Goal: Information Seeking & Learning: Learn about a topic

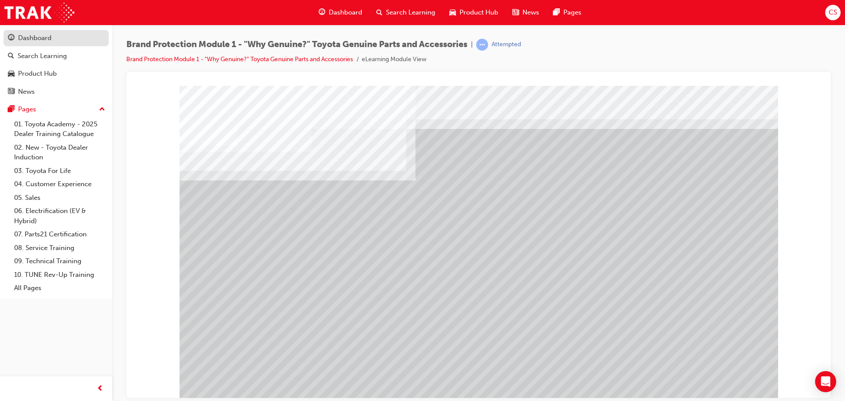
click at [46, 42] on div "Dashboard" at bounding box center [34, 38] width 33 height 10
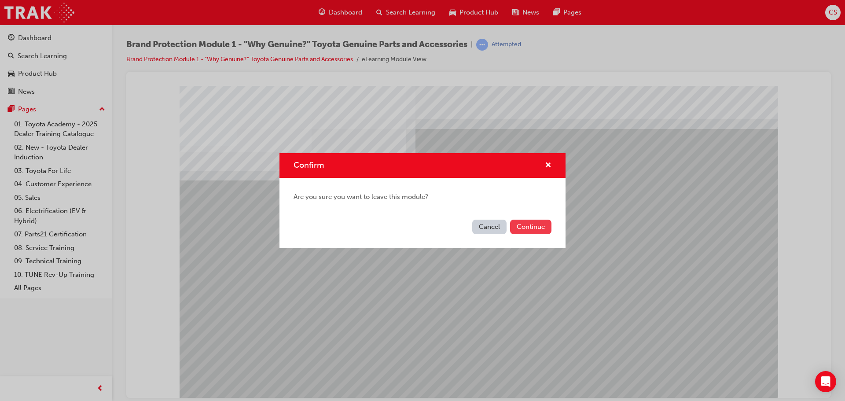
click at [538, 232] on button "Continue" at bounding box center [530, 227] width 41 height 15
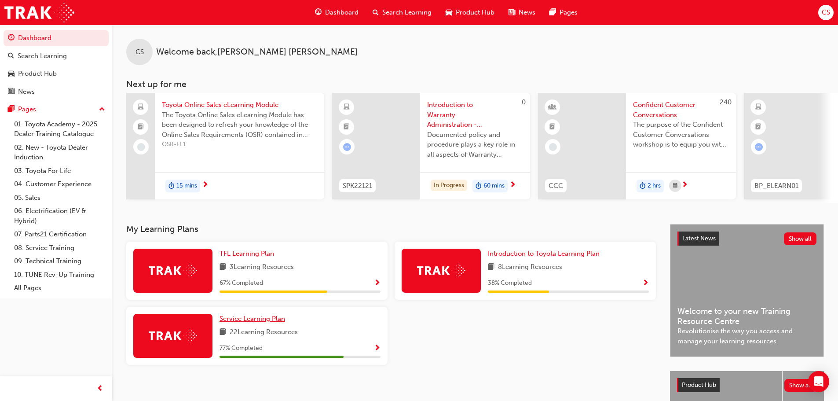
click at [264, 322] on span "Service Learning Plan" at bounding box center [253, 319] width 66 height 8
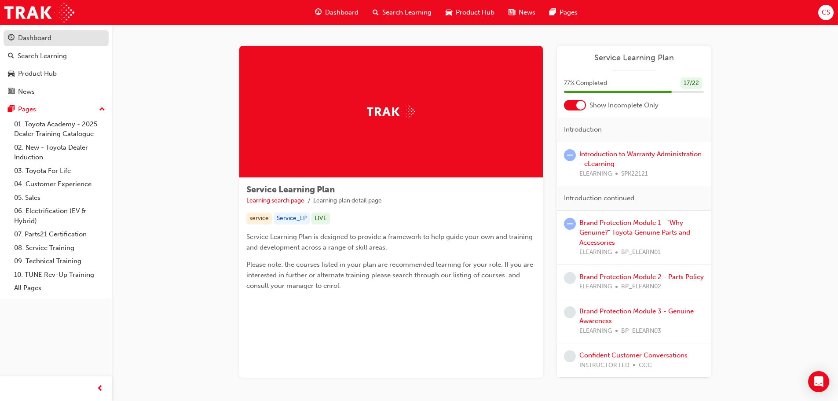
click at [60, 34] on div "Dashboard" at bounding box center [56, 38] width 96 height 11
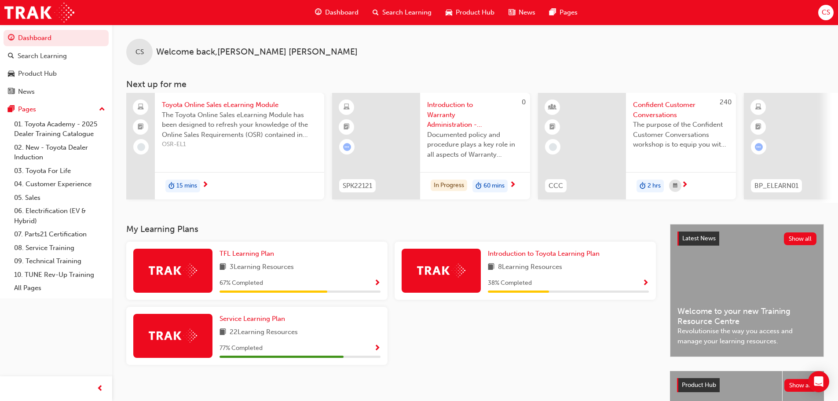
click at [828, 138] on div at bounding box center [788, 146] width 88 height 107
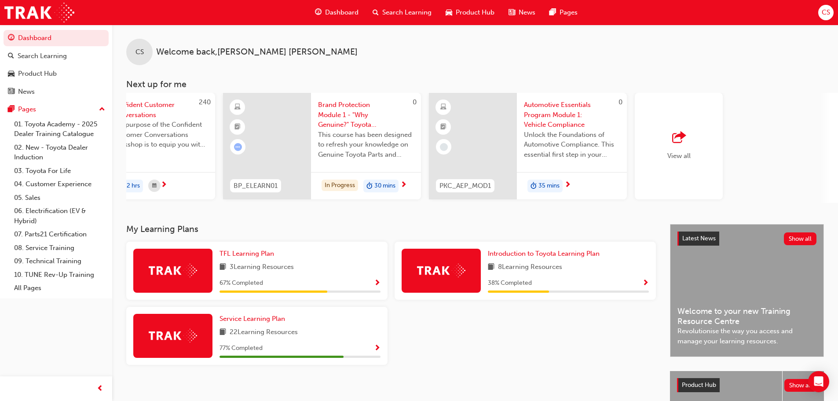
scroll to position [0, 522]
click at [699, 158] on div "View all" at bounding box center [678, 146] width 88 height 107
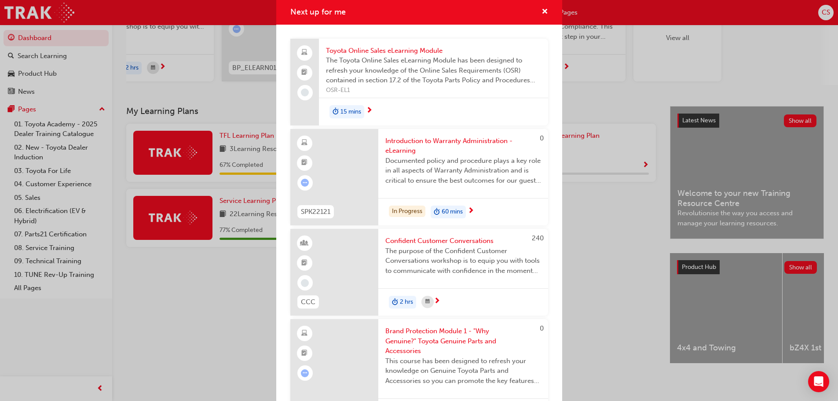
scroll to position [0, 0]
click at [542, 15] on span "cross-icon" at bounding box center [545, 13] width 7 height 8
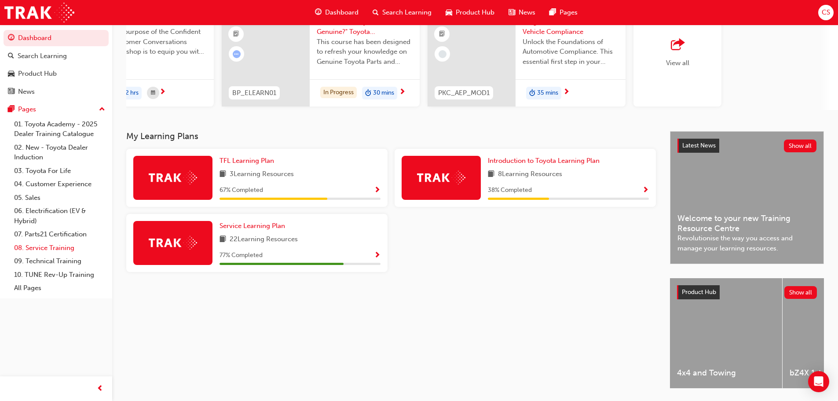
click at [48, 248] on link "08. Service Training" at bounding box center [60, 248] width 98 height 14
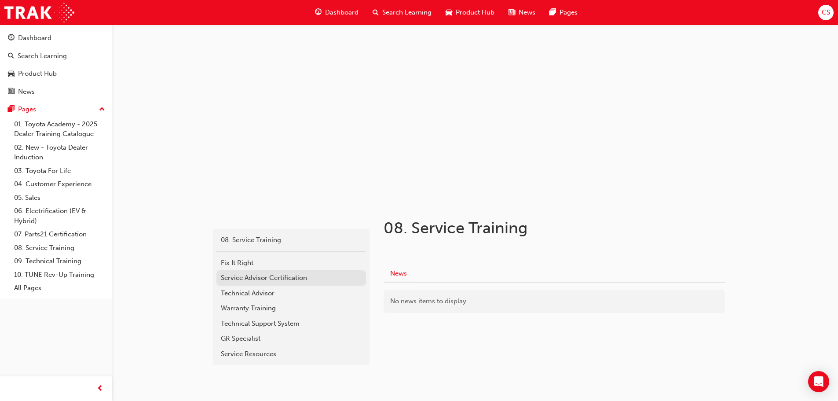
click at [286, 276] on div "Service Advisor Certification" at bounding box center [291, 278] width 141 height 10
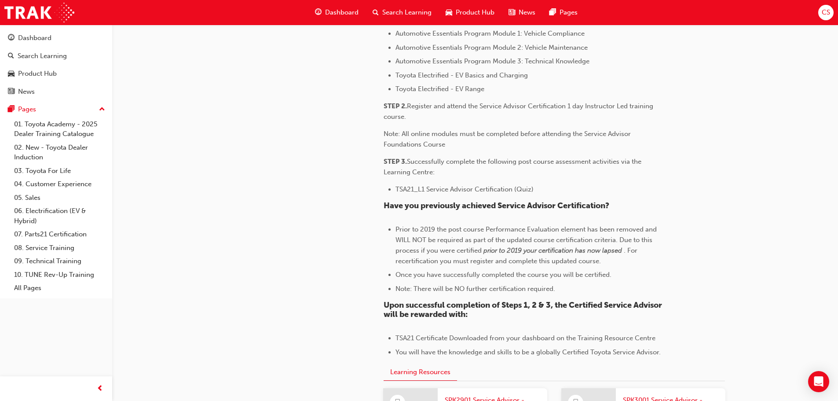
scroll to position [535, 0]
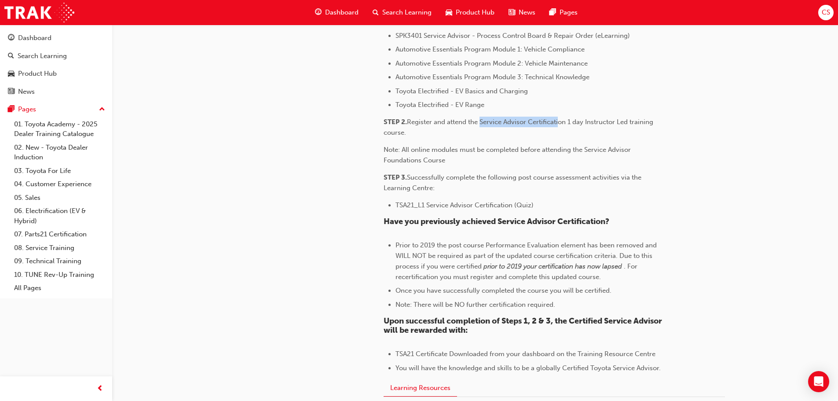
drag, startPoint x: 481, startPoint y: 122, endPoint x: 563, endPoint y: 126, distance: 82.9
click at [561, 126] on p "STEP 2. Register and attend the Service Advisor Certification 1 day Instructor …" at bounding box center [527, 127] width 286 height 21
click at [566, 127] on p "STEP 2. Register and attend the Service Advisor Certification 1 day Instructor …" at bounding box center [527, 127] width 286 height 21
drag, startPoint x: 483, startPoint y: 120, endPoint x: 567, endPoint y: 127, distance: 84.0
click at [567, 127] on p "STEP 2. Register and attend the Service Advisor Certification 1 day Instructor …" at bounding box center [527, 127] width 286 height 21
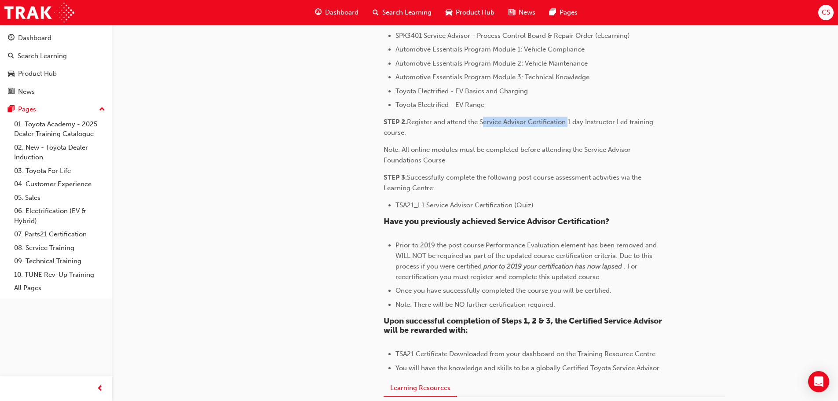
copy span "Service Advisor Certification"
click at [419, 12] on span "Search Learning" at bounding box center [406, 12] width 49 height 10
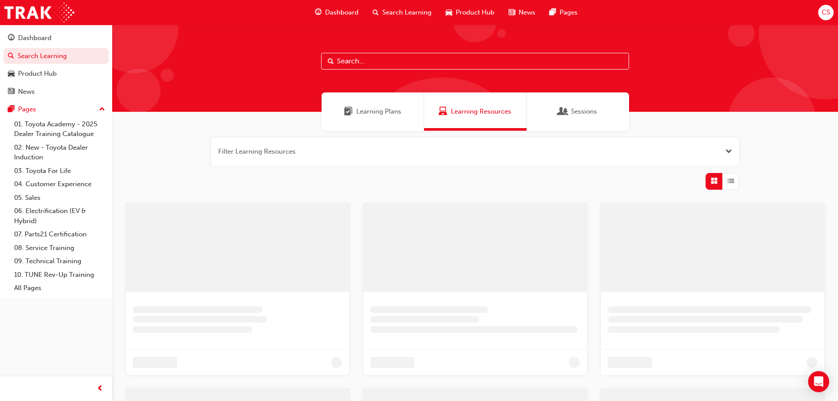
click at [350, 65] on input "text" at bounding box center [475, 61] width 308 height 17
paste input "Service Advisor Certification"
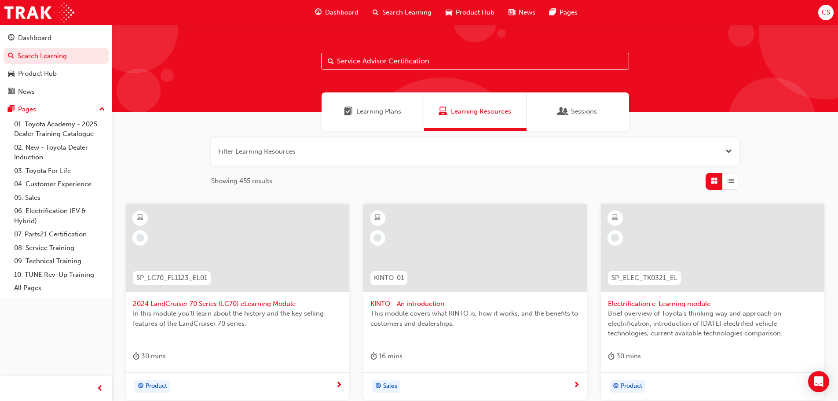
type input "Service Advisor Certification"
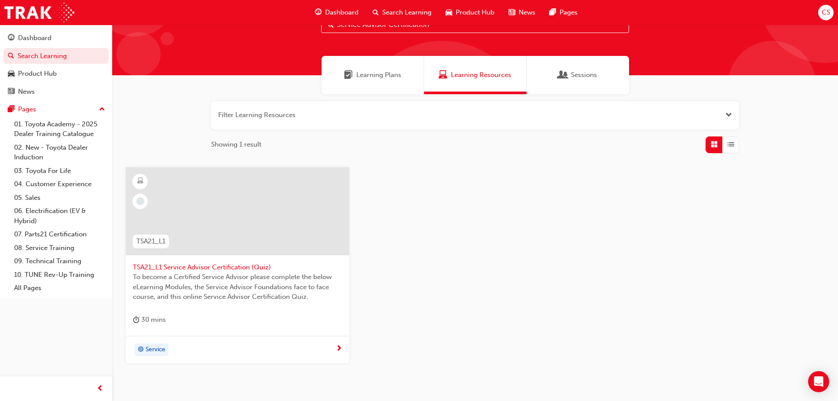
scroll to position [84, 0]
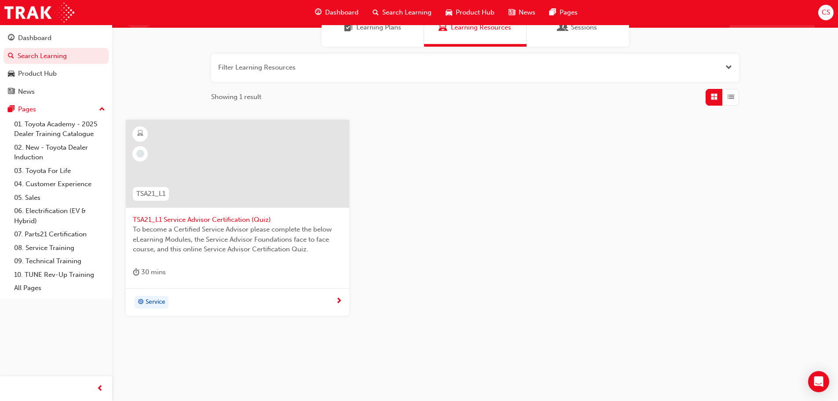
click at [188, 232] on span "To become a Certified Service Advisor please complete the below eLearning Modul…" at bounding box center [238, 239] width 210 height 30
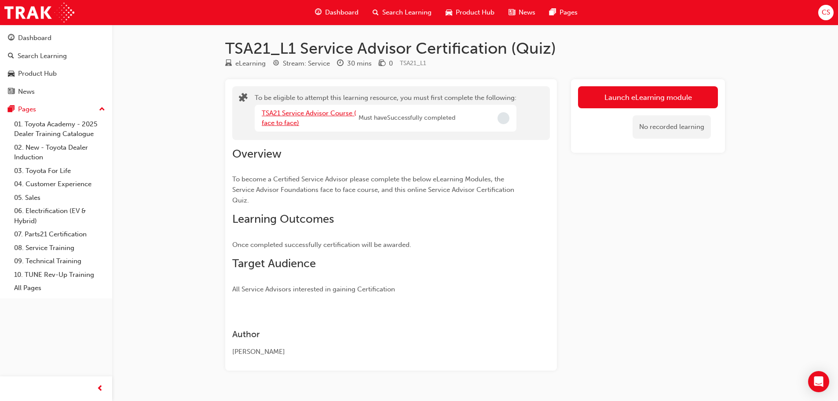
click at [324, 114] on link "TSA21 Service Advisor Course ( face to face)" at bounding box center [309, 118] width 95 height 18
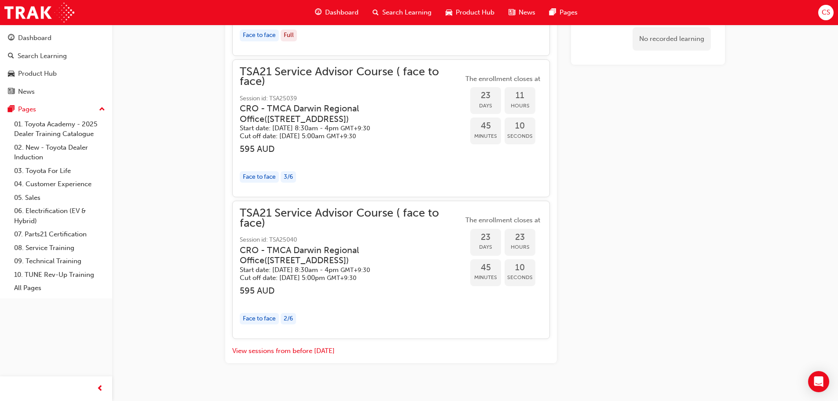
scroll to position [1420, 0]
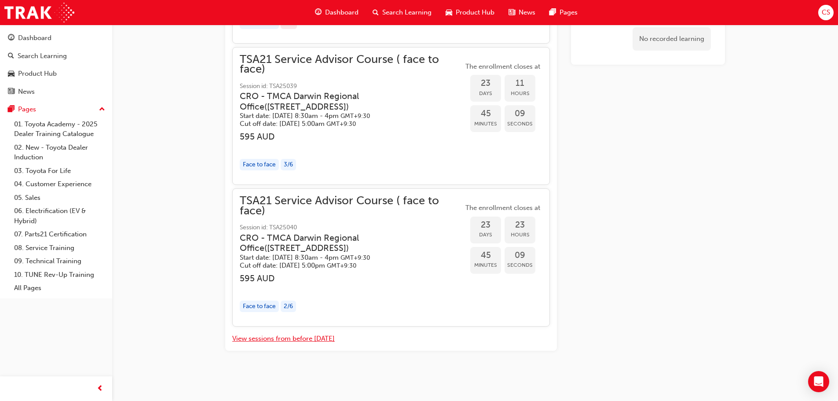
click at [310, 342] on button "View sessions from before [DATE]" at bounding box center [283, 339] width 103 height 10
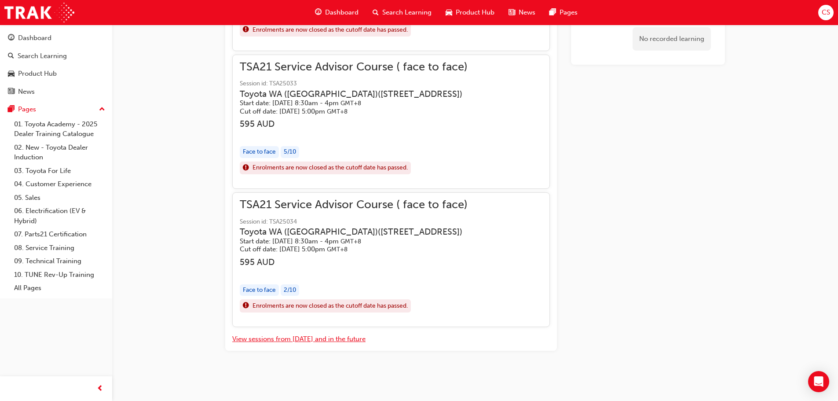
scroll to position [11326, 0]
click at [308, 339] on button "View sessions from [DATE] and in the future" at bounding box center [298, 339] width 133 height 10
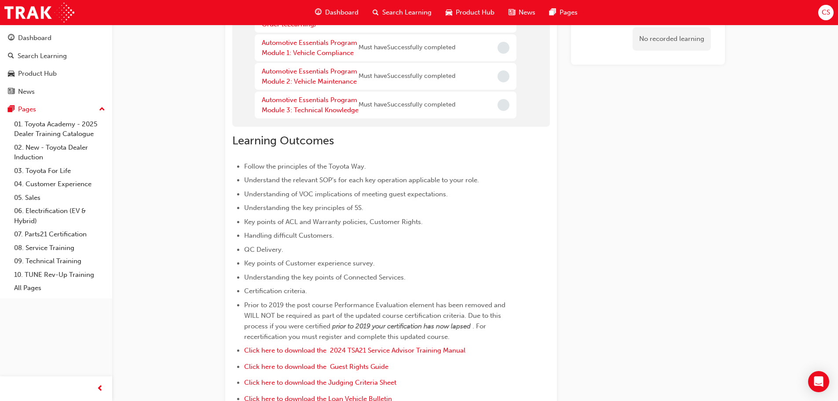
scroll to position [187, 0]
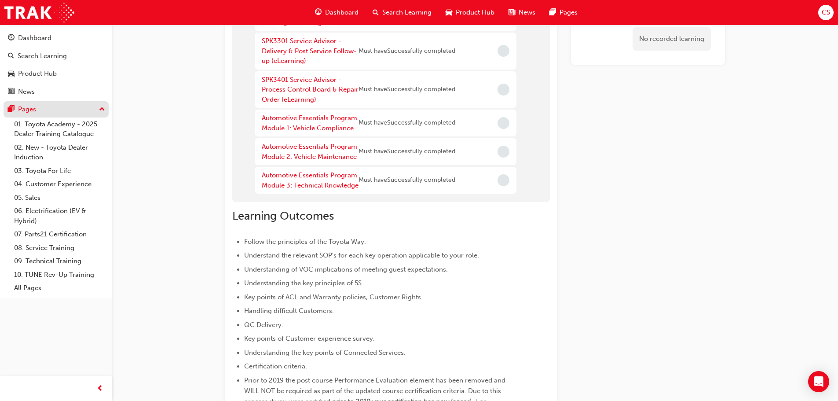
click at [45, 107] on div "Pages" at bounding box center [56, 109] width 96 height 11
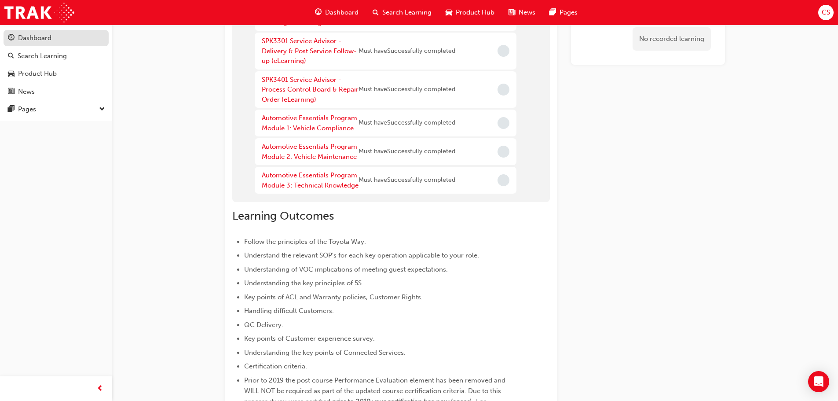
click at [52, 39] on div "Dashboard" at bounding box center [56, 38] width 96 height 11
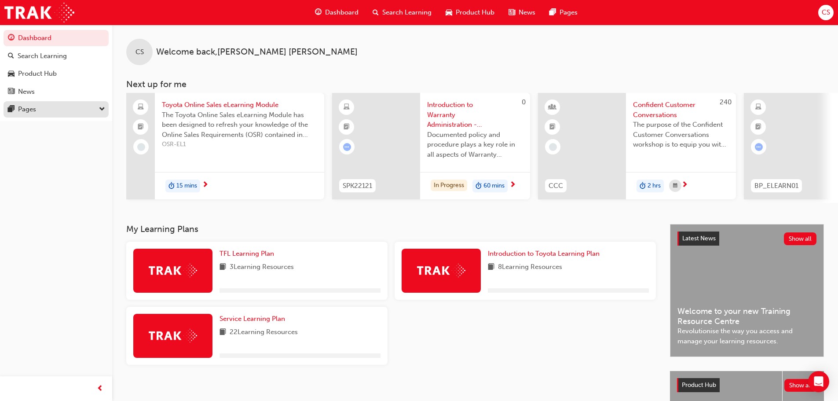
click at [80, 109] on div "Pages" at bounding box center [56, 109] width 96 height 11
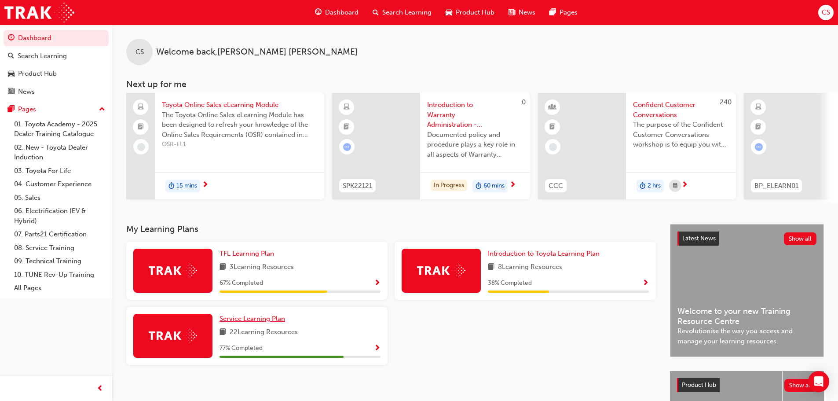
click at [267, 321] on span "Service Learning Plan" at bounding box center [253, 319] width 66 height 8
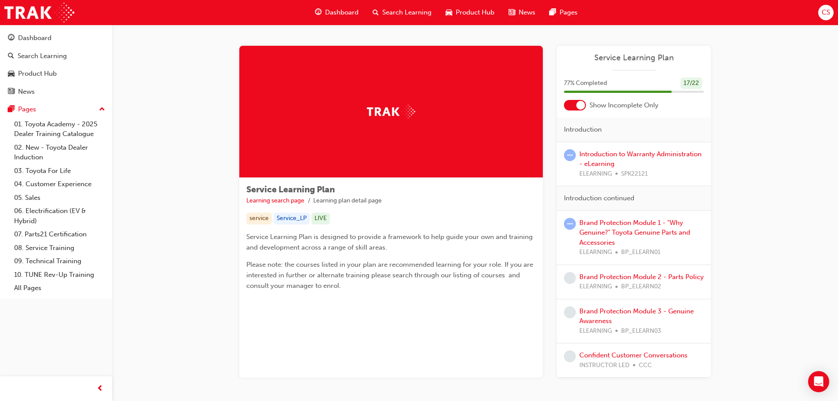
click at [607, 236] on div "Brand Protection Module 1 - "Why Genuine?" Toyota Genuine Parts and Accessories…" at bounding box center [642, 238] width 125 height 40
click at [612, 225] on link "Brand Protection Module 1 - "Why Genuine?" Toyota Genuine Parts and Accessories" at bounding box center [635, 233] width 111 height 28
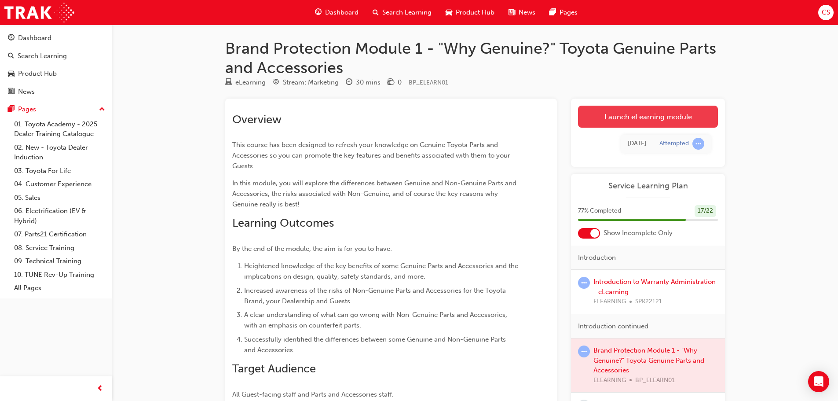
click at [620, 114] on link "Launch eLearning module" at bounding box center [648, 117] width 140 height 22
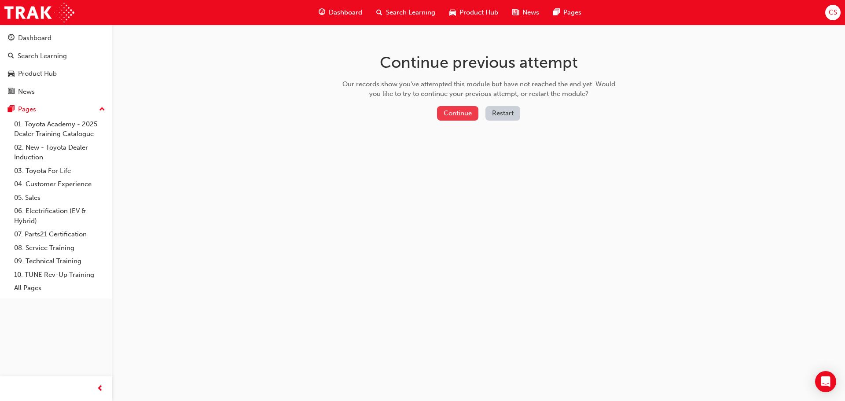
click at [448, 112] on button "Continue" at bounding box center [457, 113] width 41 height 15
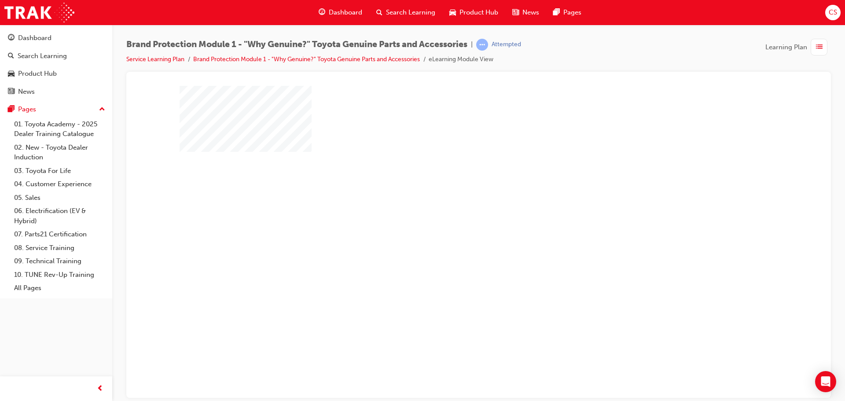
click at [453, 216] on div "play" at bounding box center [453, 216] width 0 height 0
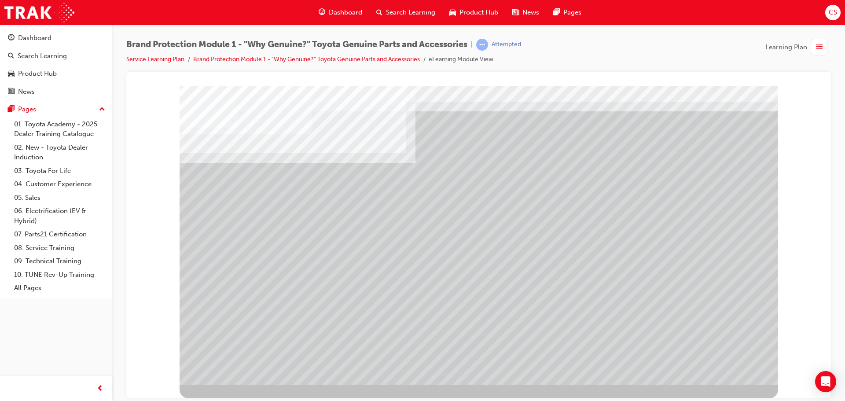
scroll to position [18, 0]
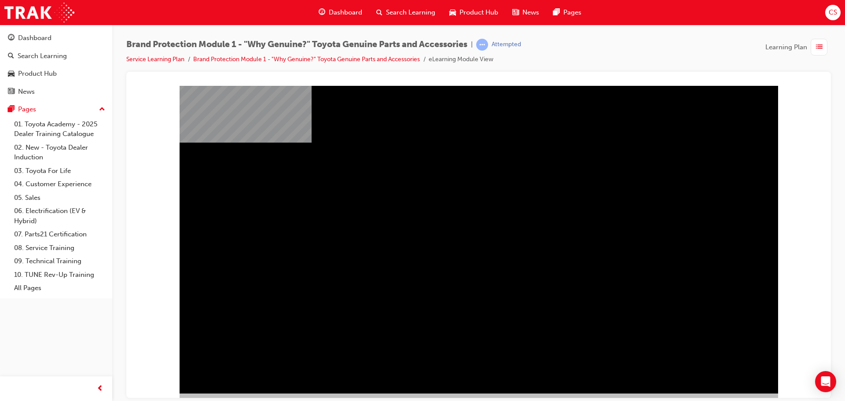
scroll to position [18, 0]
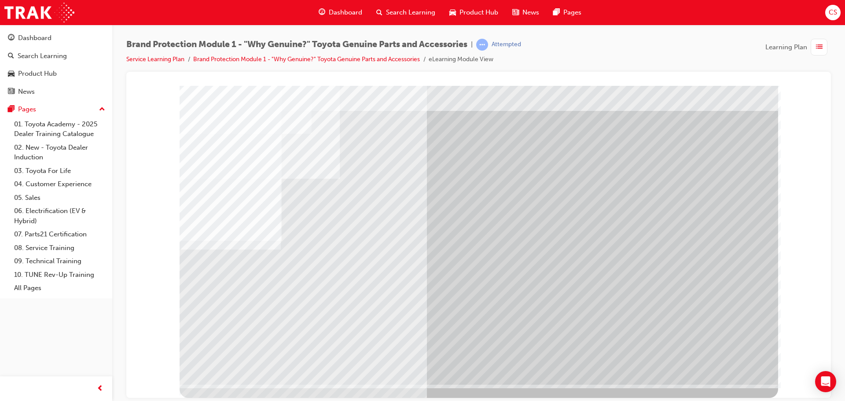
scroll to position [0, 0]
